Goal: Information Seeking & Learning: Learn about a topic

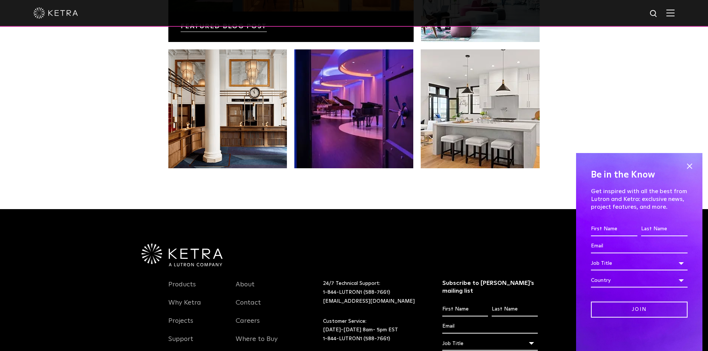
scroll to position [1564, 0]
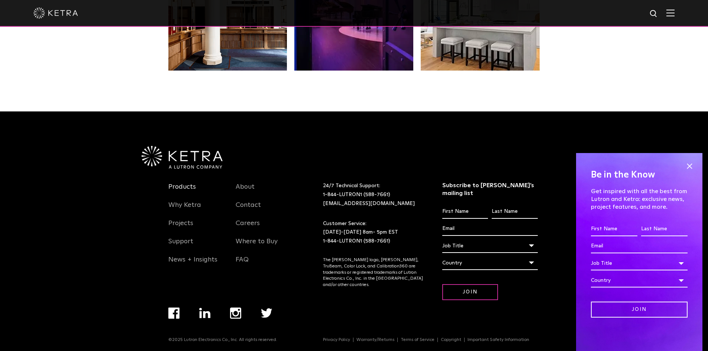
click at [188, 187] on link "Products" at bounding box center [182, 191] width 28 height 17
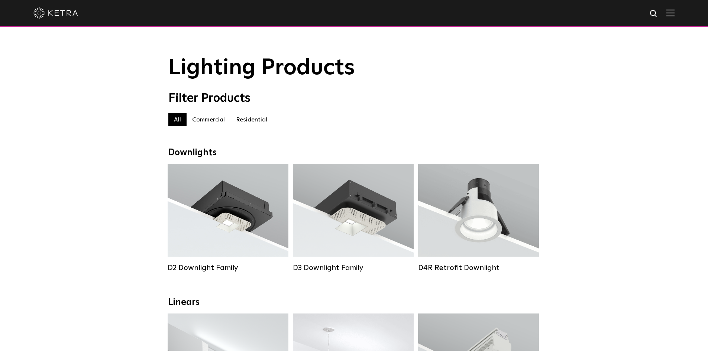
click at [250, 122] on label "Residential" at bounding box center [251, 119] width 42 height 13
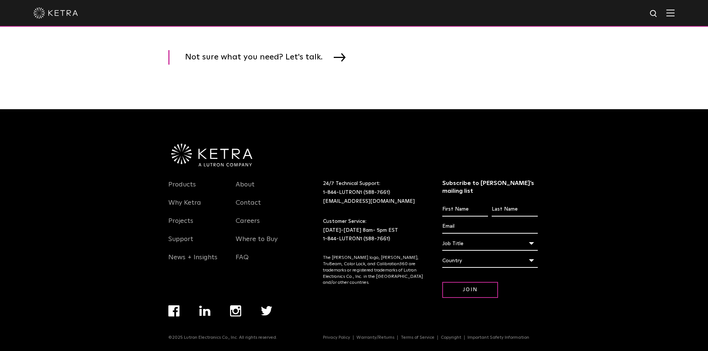
scroll to position [1156, 0]
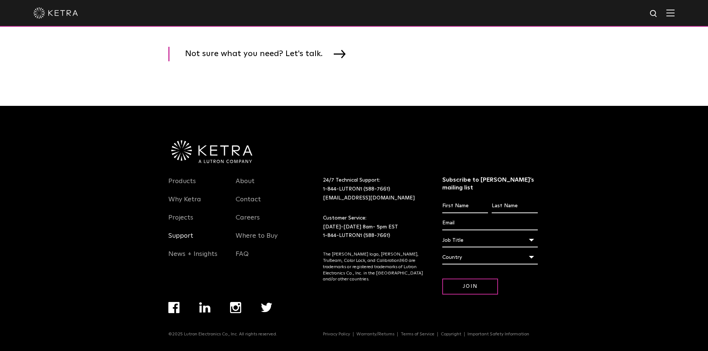
click at [180, 242] on link "Support" at bounding box center [180, 240] width 25 height 17
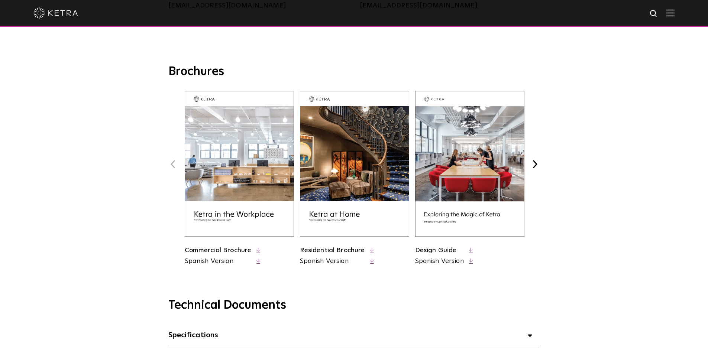
scroll to position [260, 0]
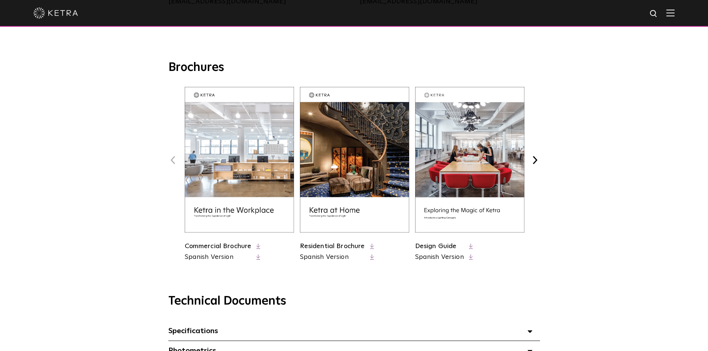
click at [333, 212] on img at bounding box center [354, 160] width 109 height 146
